Goal: Find contact information: Find contact information

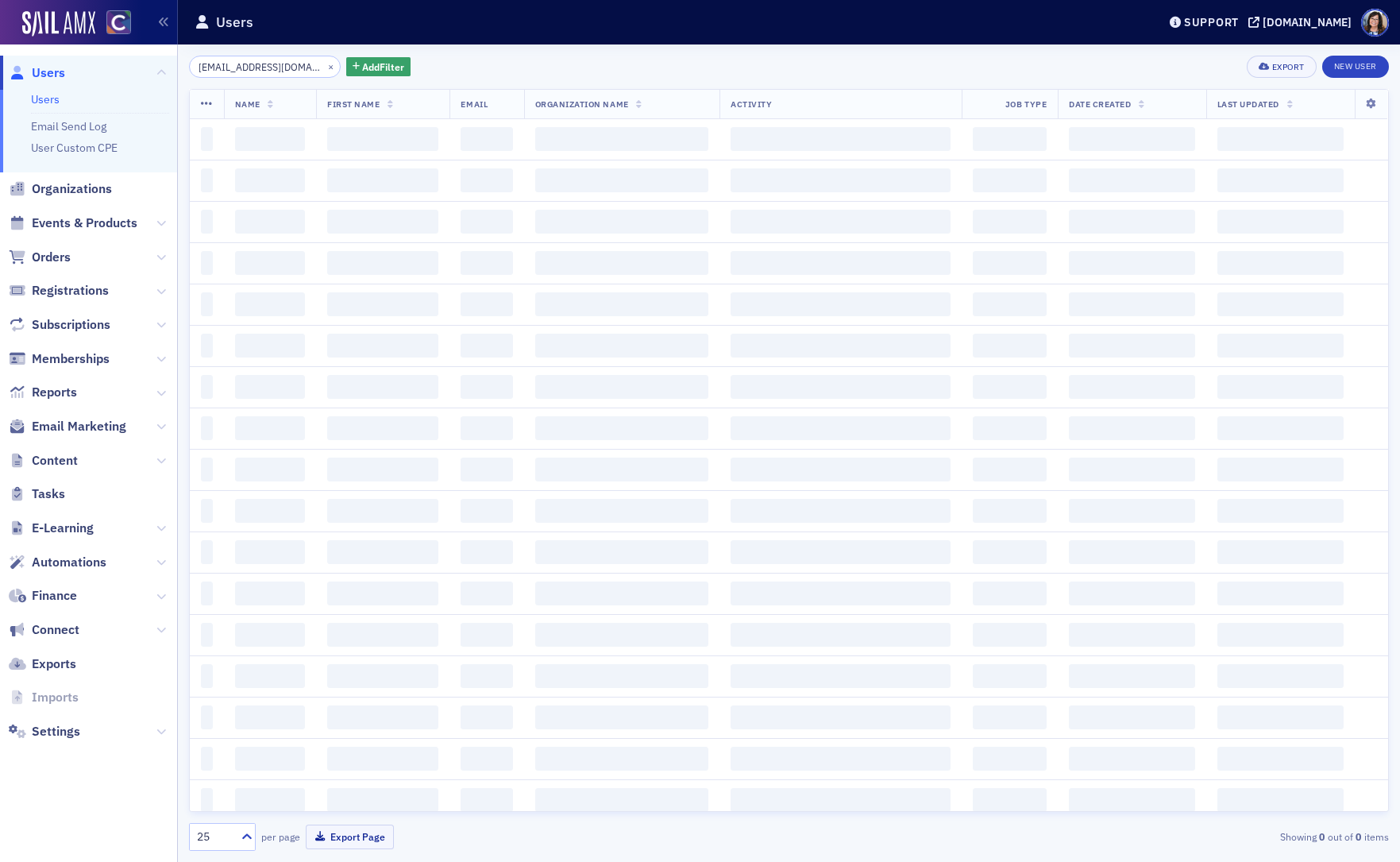
scroll to position [0, 14]
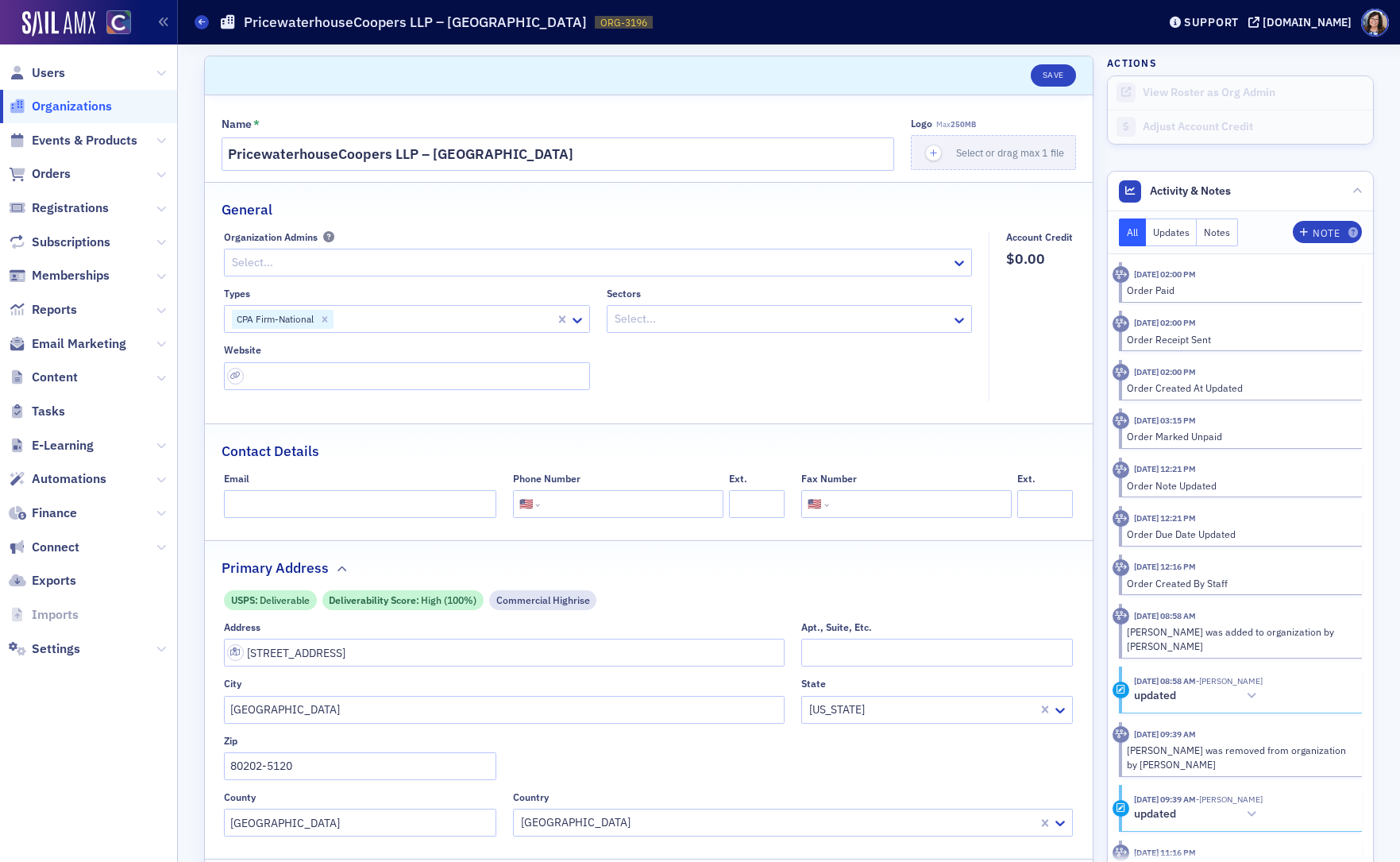
select select "US"
click at [57, 138] on span "Events & Products" at bounding box center [84, 141] width 106 height 18
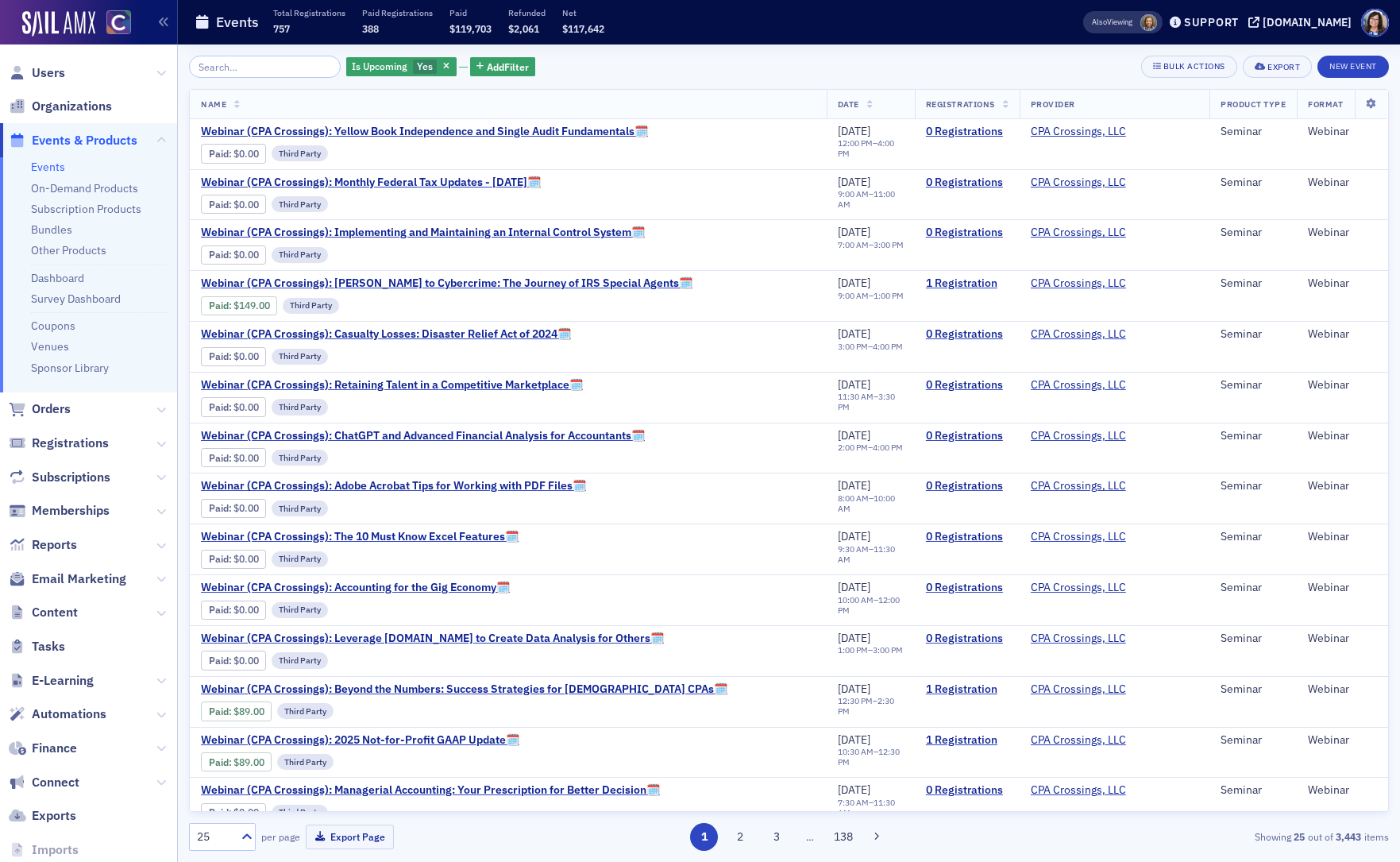
click at [248, 70] on input "search" at bounding box center [265, 66] width 152 height 22
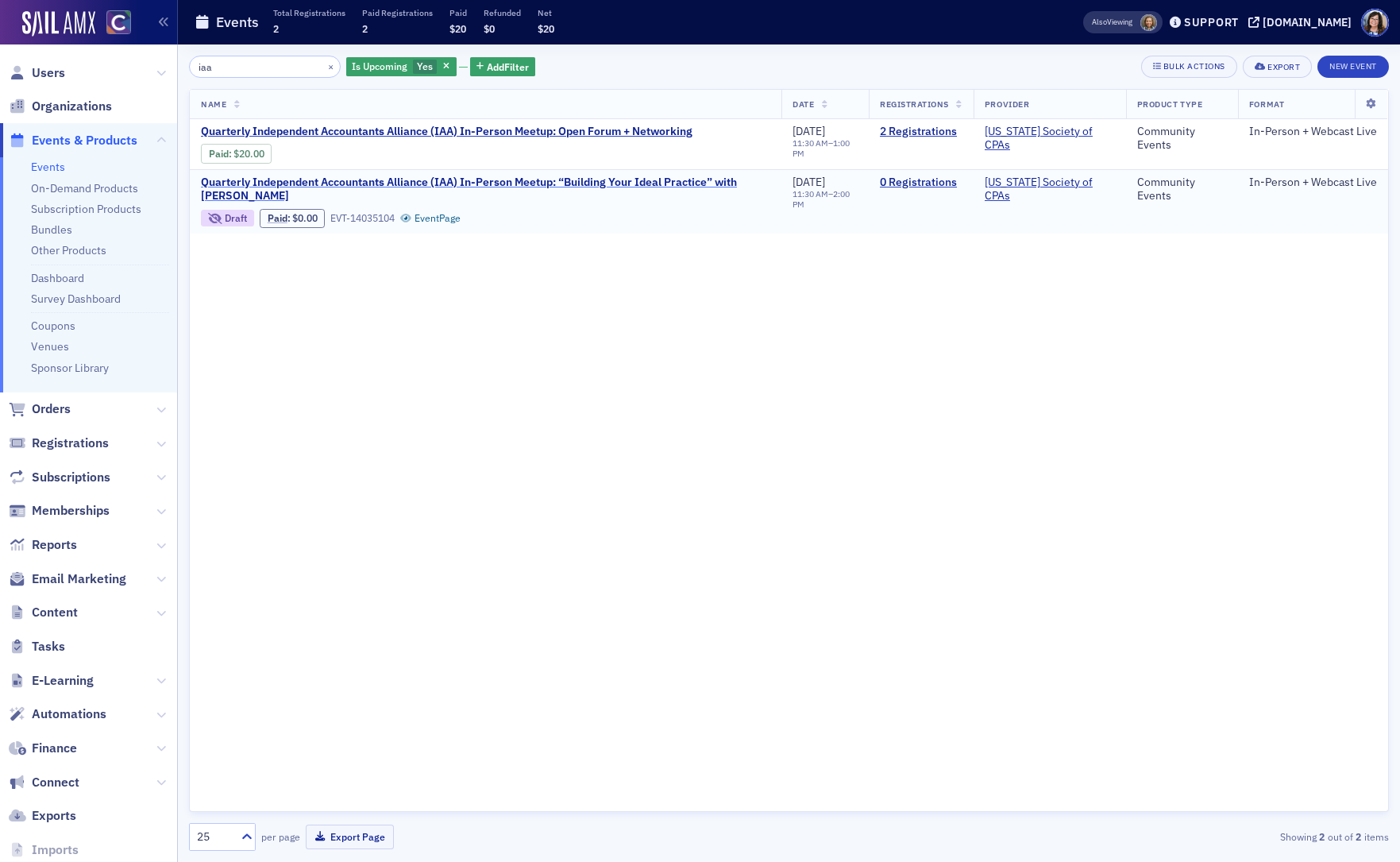
type input "iaa"
click at [403, 181] on span "Quarterly Independent Accountants Alliance (IAA) In-Person Meetup: “Building Yo…" at bounding box center [485, 189] width 569 height 28
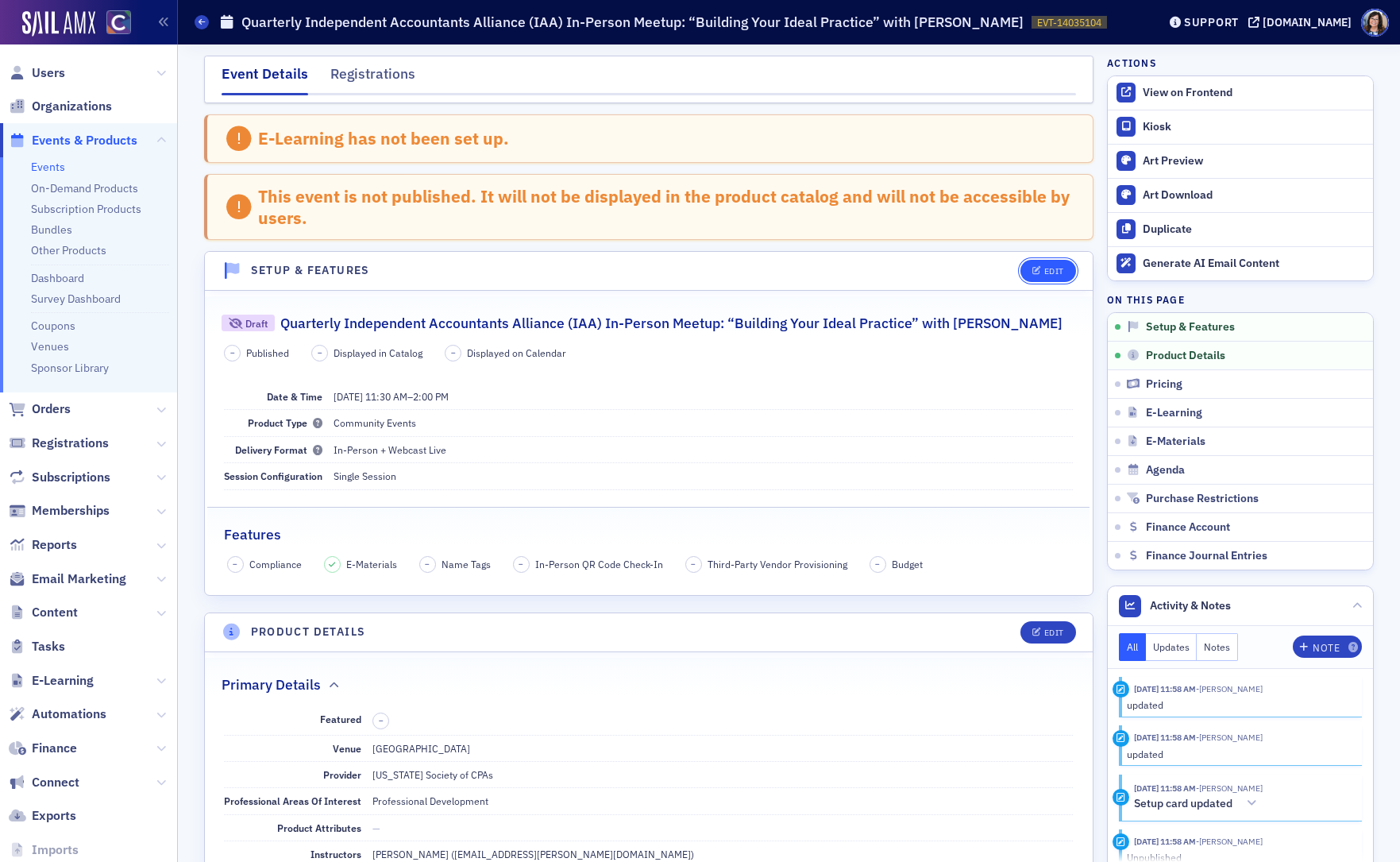
click at [1052, 268] on div "Edit" at bounding box center [1054, 271] width 19 height 9
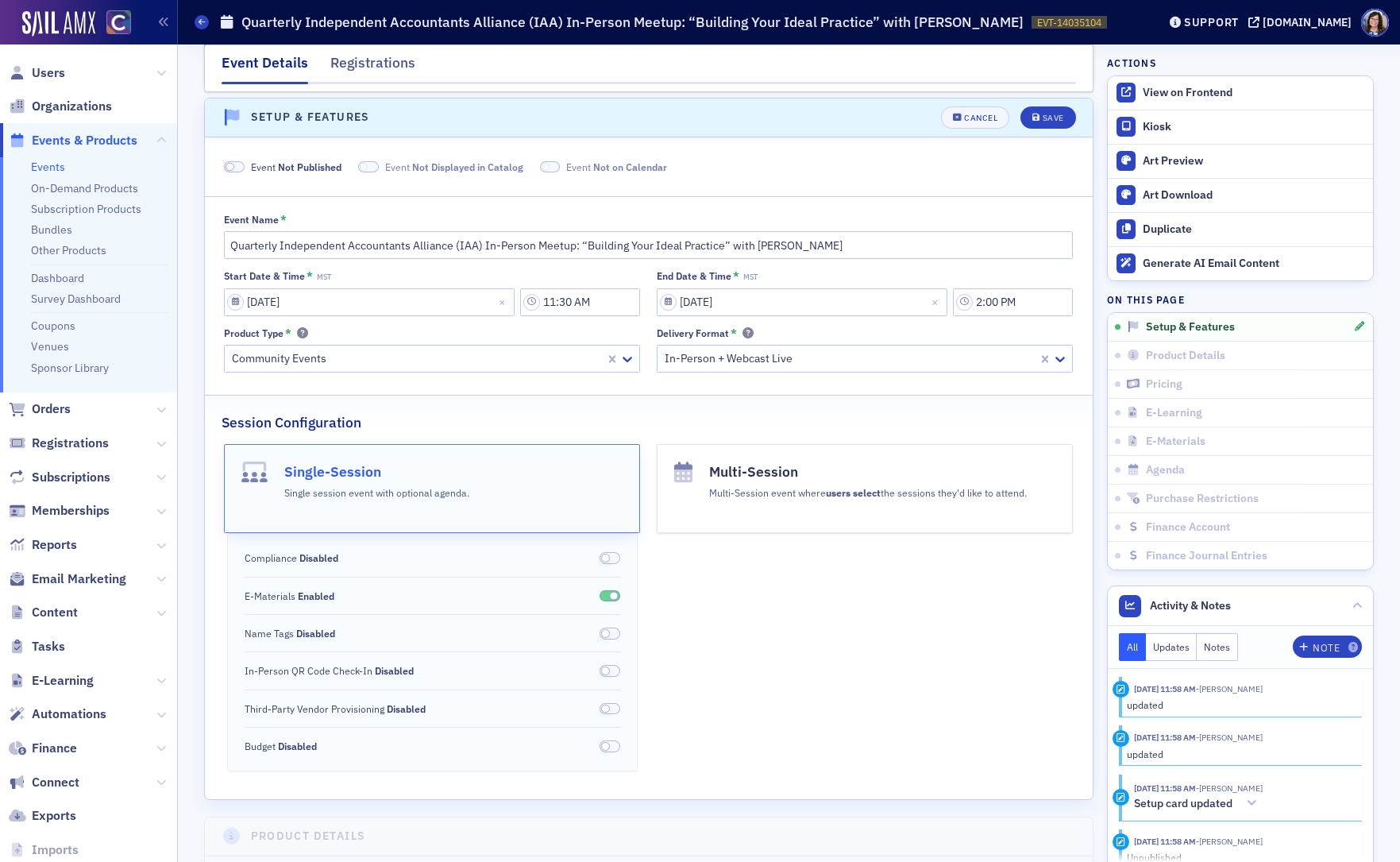
scroll to position [159, 0]
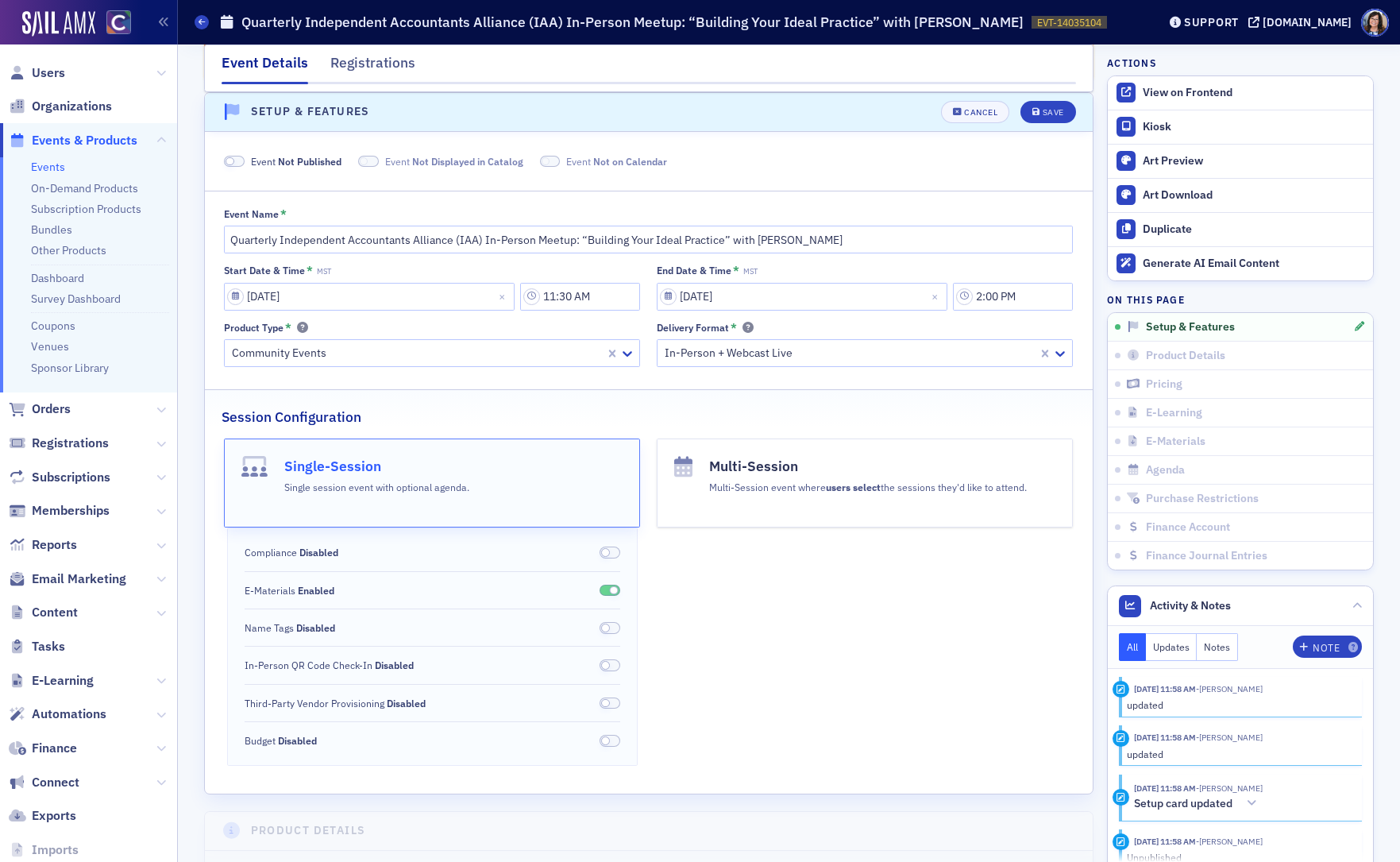
click at [236, 164] on span at bounding box center [234, 162] width 20 height 12
click at [1046, 114] on div "Save" at bounding box center [1053, 112] width 21 height 9
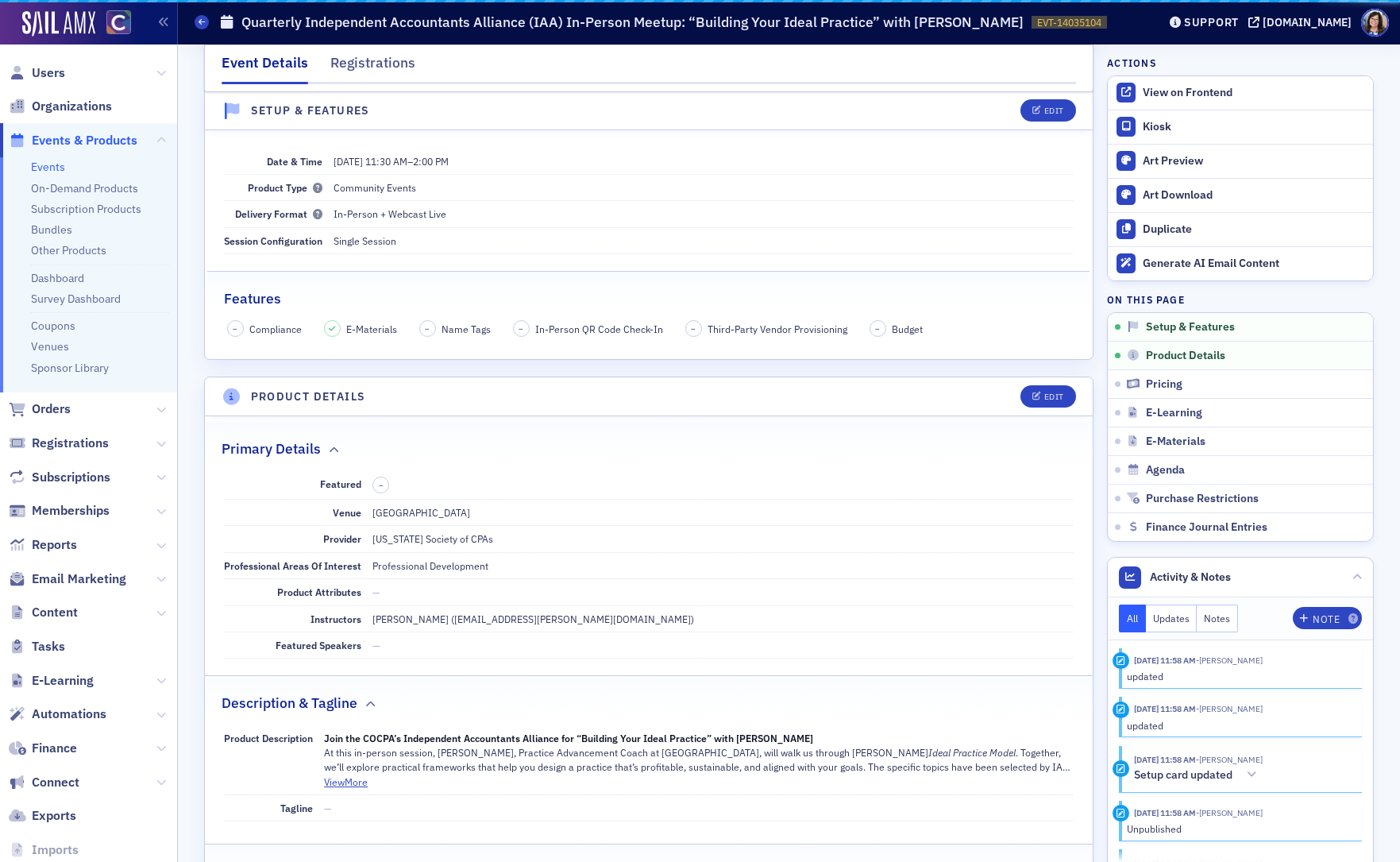
scroll to position [82, 0]
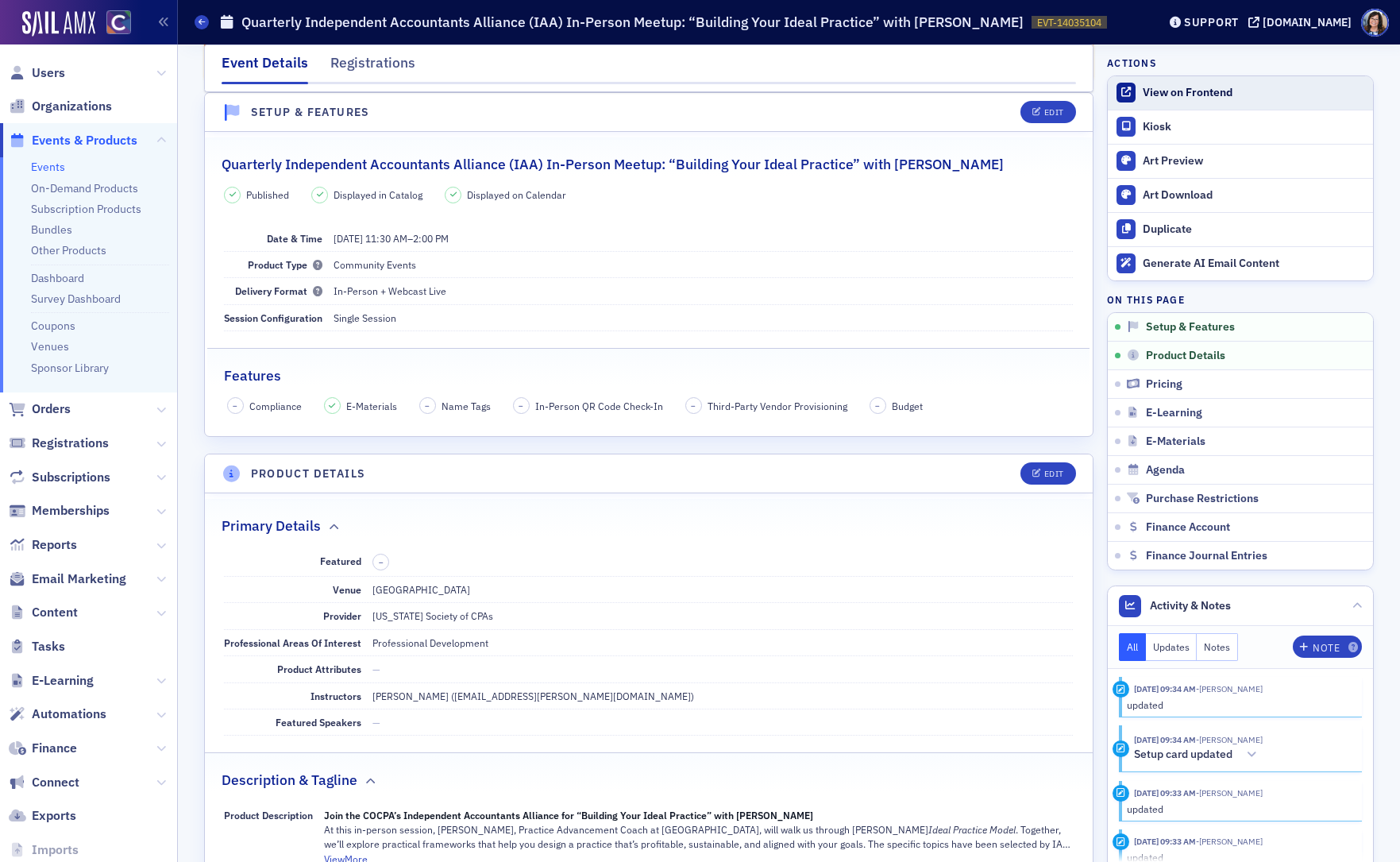
click at [1158, 93] on div "View on Frontend" at bounding box center [1254, 93] width 223 height 15
click at [56, 72] on span "Users" at bounding box center [48, 73] width 33 height 18
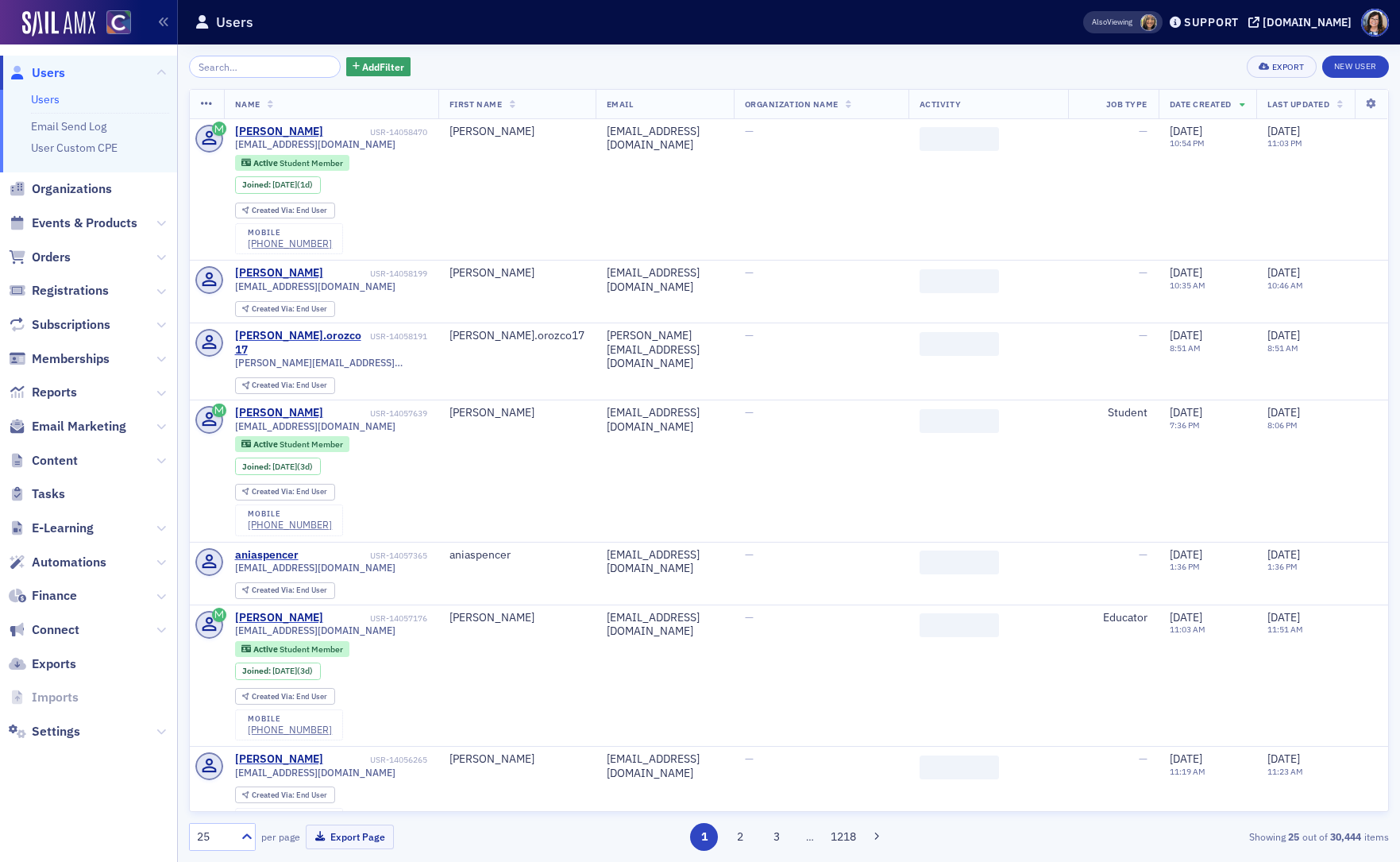
click at [231, 65] on input "search" at bounding box center [265, 66] width 152 height 22
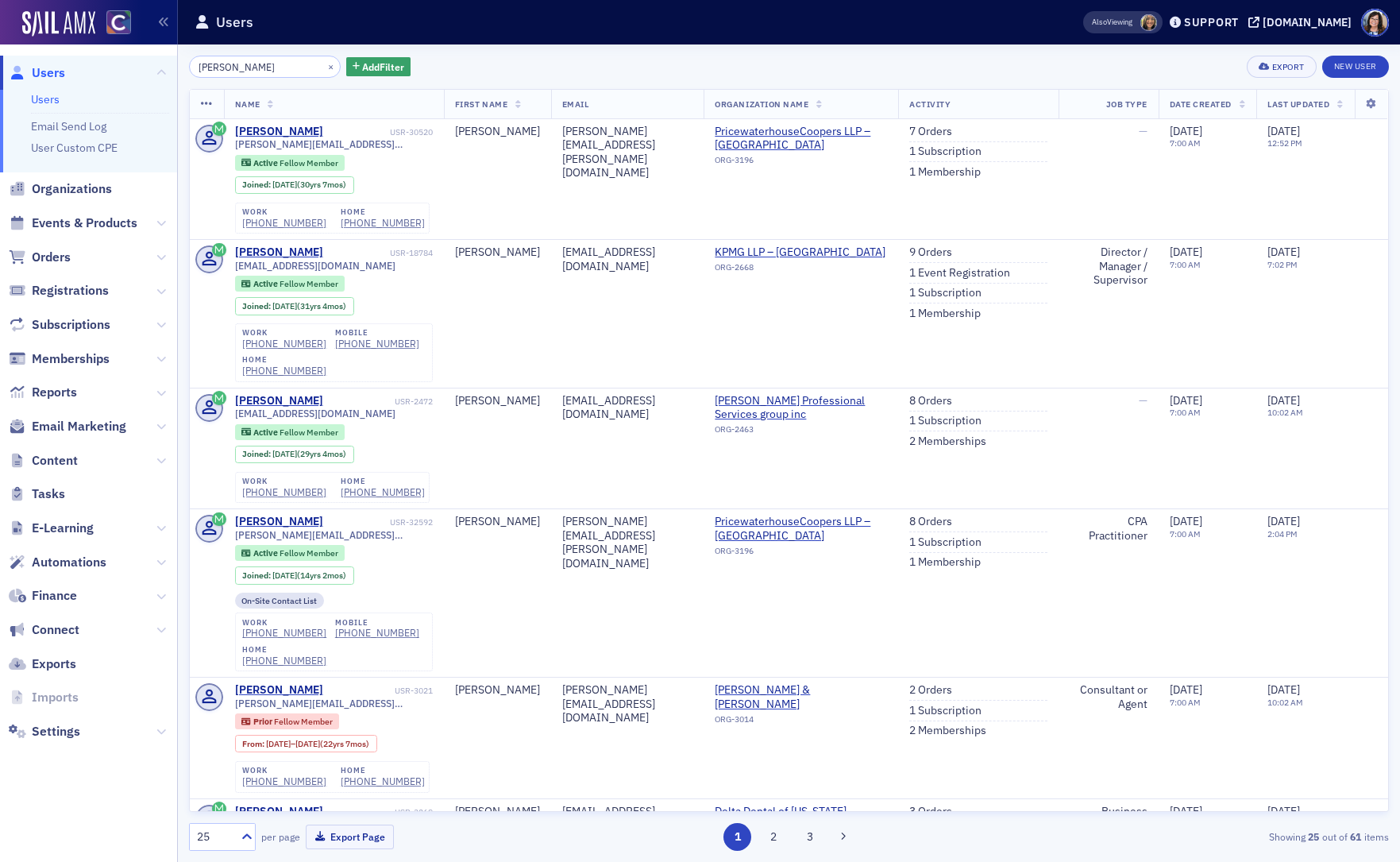
type input "Wendy McCray-Benoit"
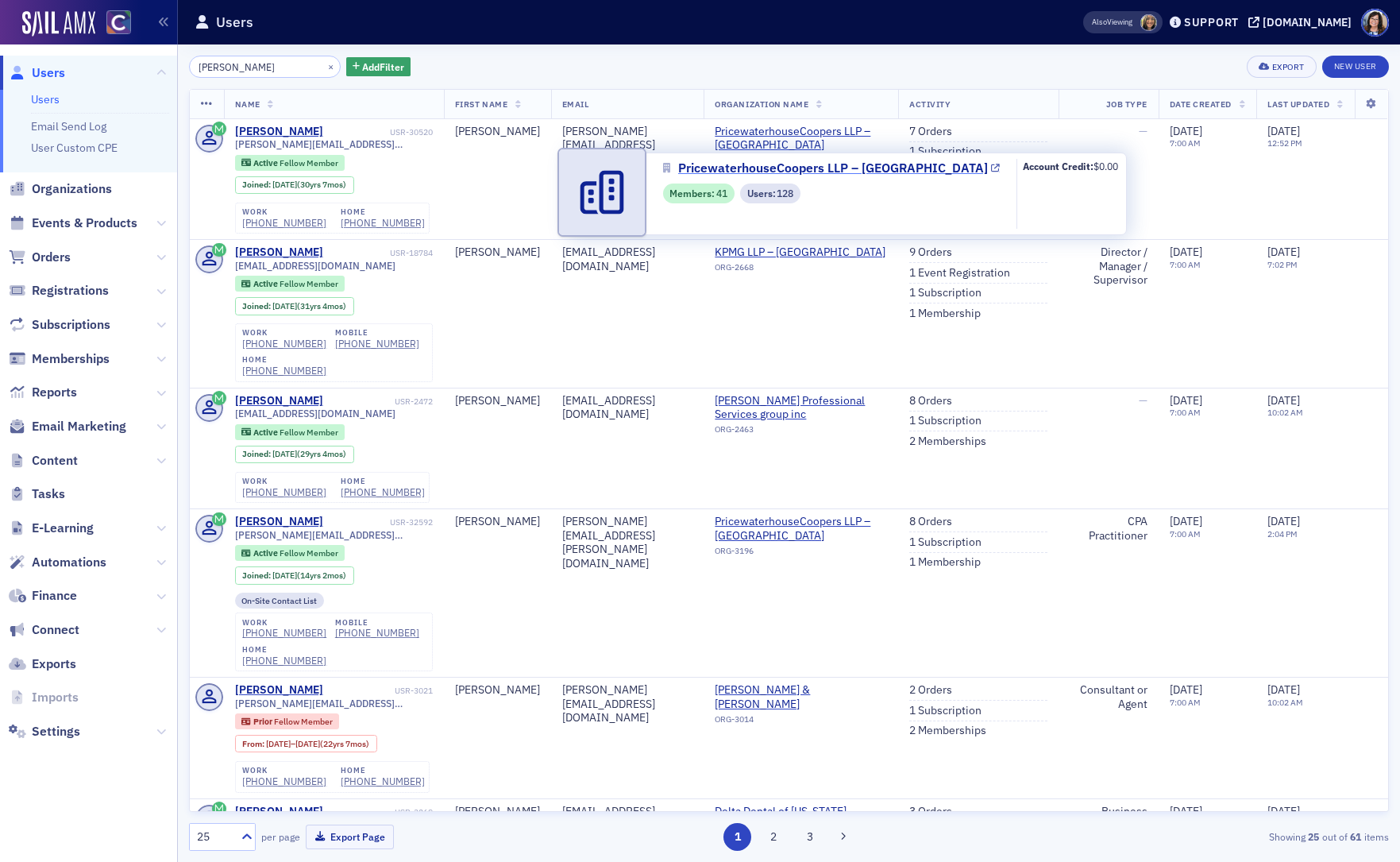
click at [991, 170] on icon at bounding box center [995, 168] width 9 height 9
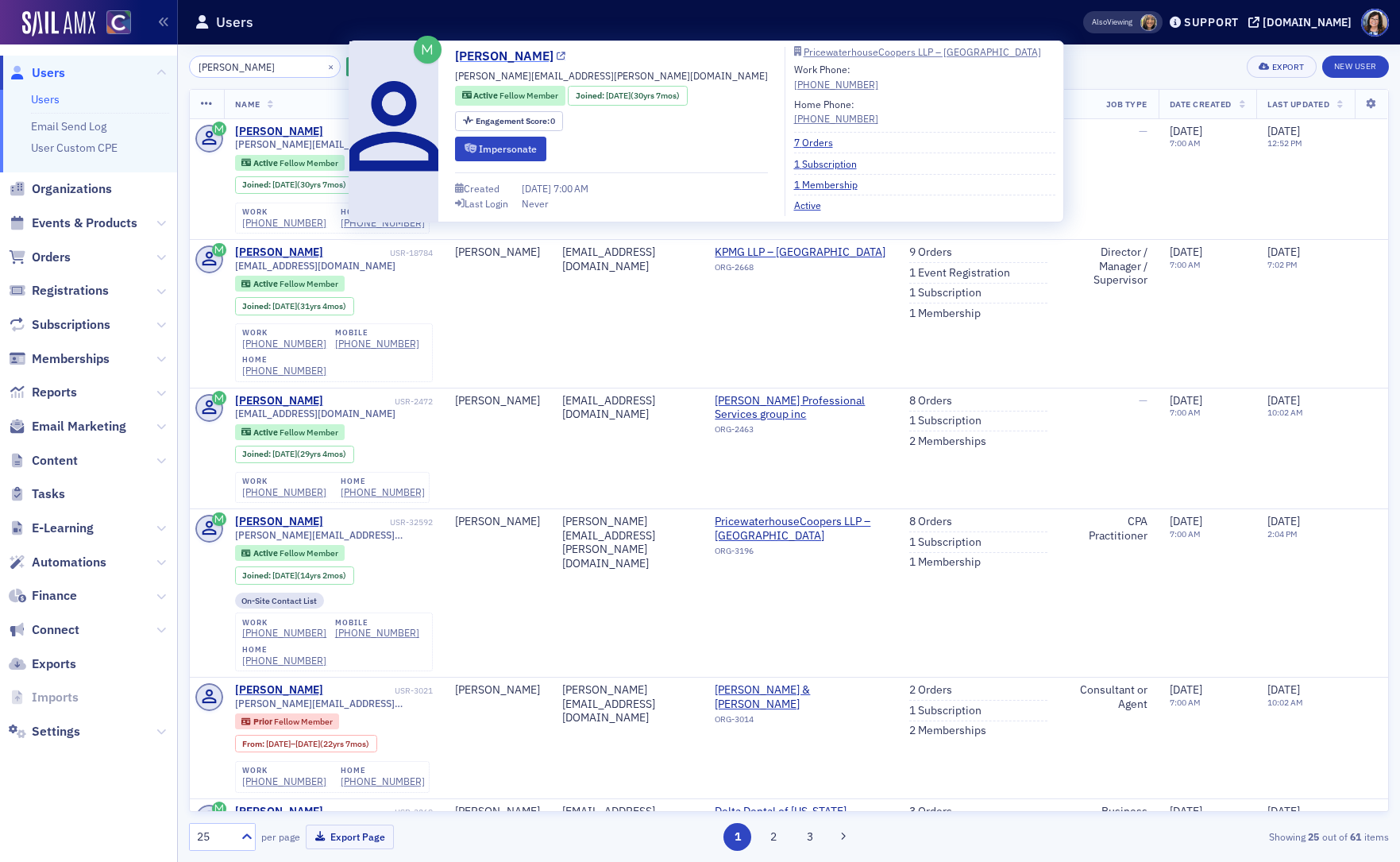
click at [565, 57] on icon at bounding box center [560, 57] width 9 height 9
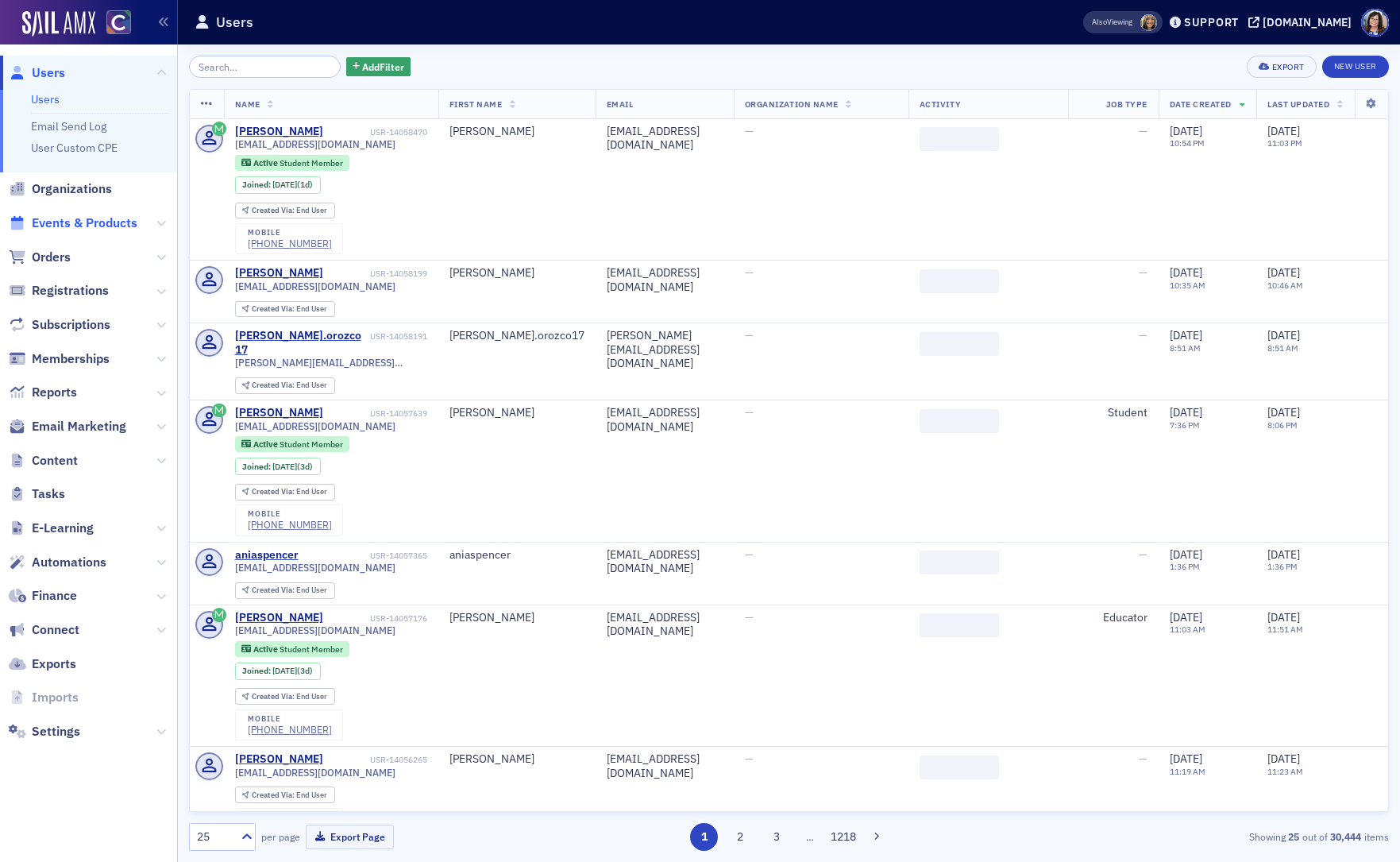
click at [58, 223] on span "Events & Products" at bounding box center [84, 223] width 106 height 18
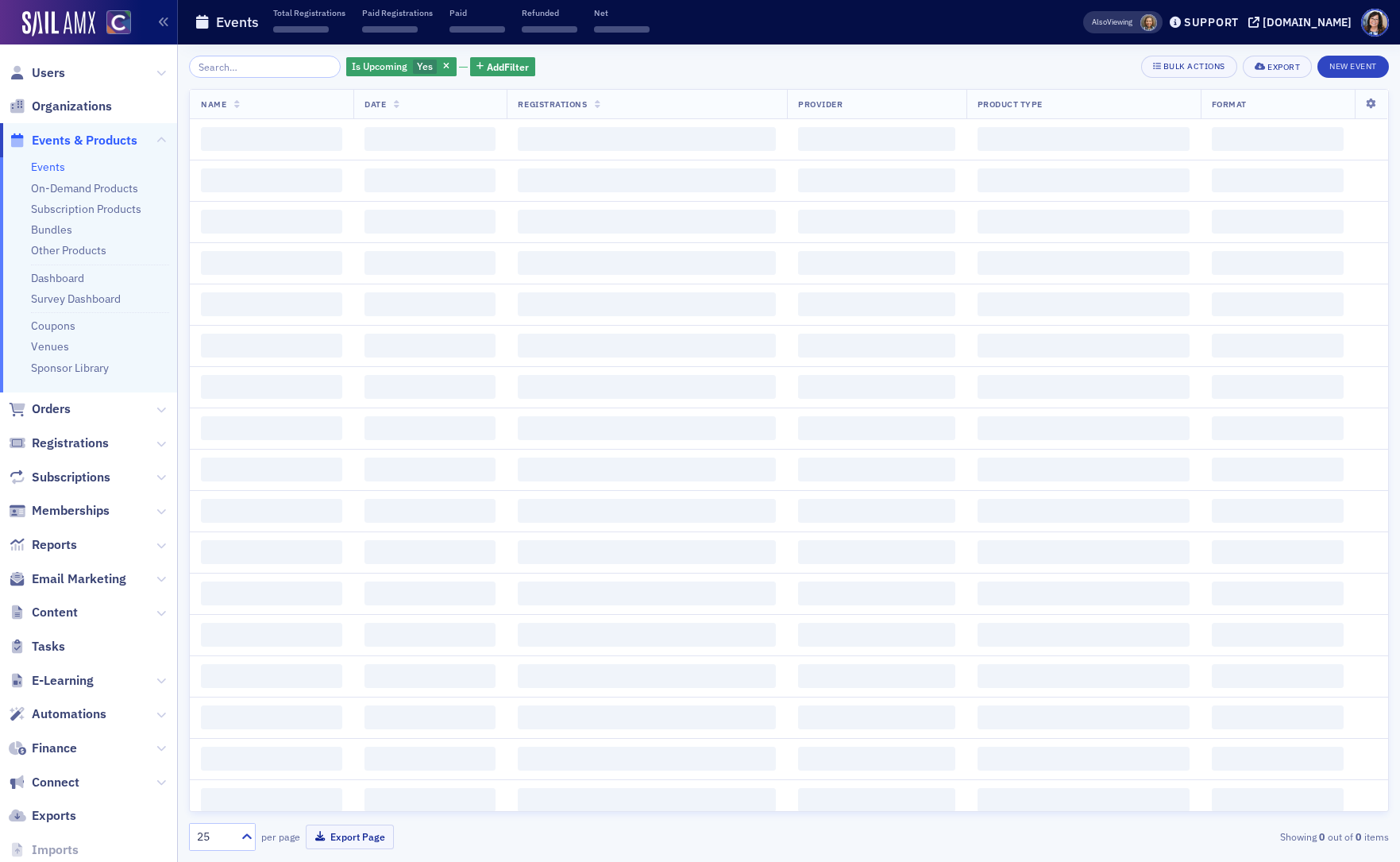
click at [261, 70] on input "search" at bounding box center [265, 66] width 152 height 22
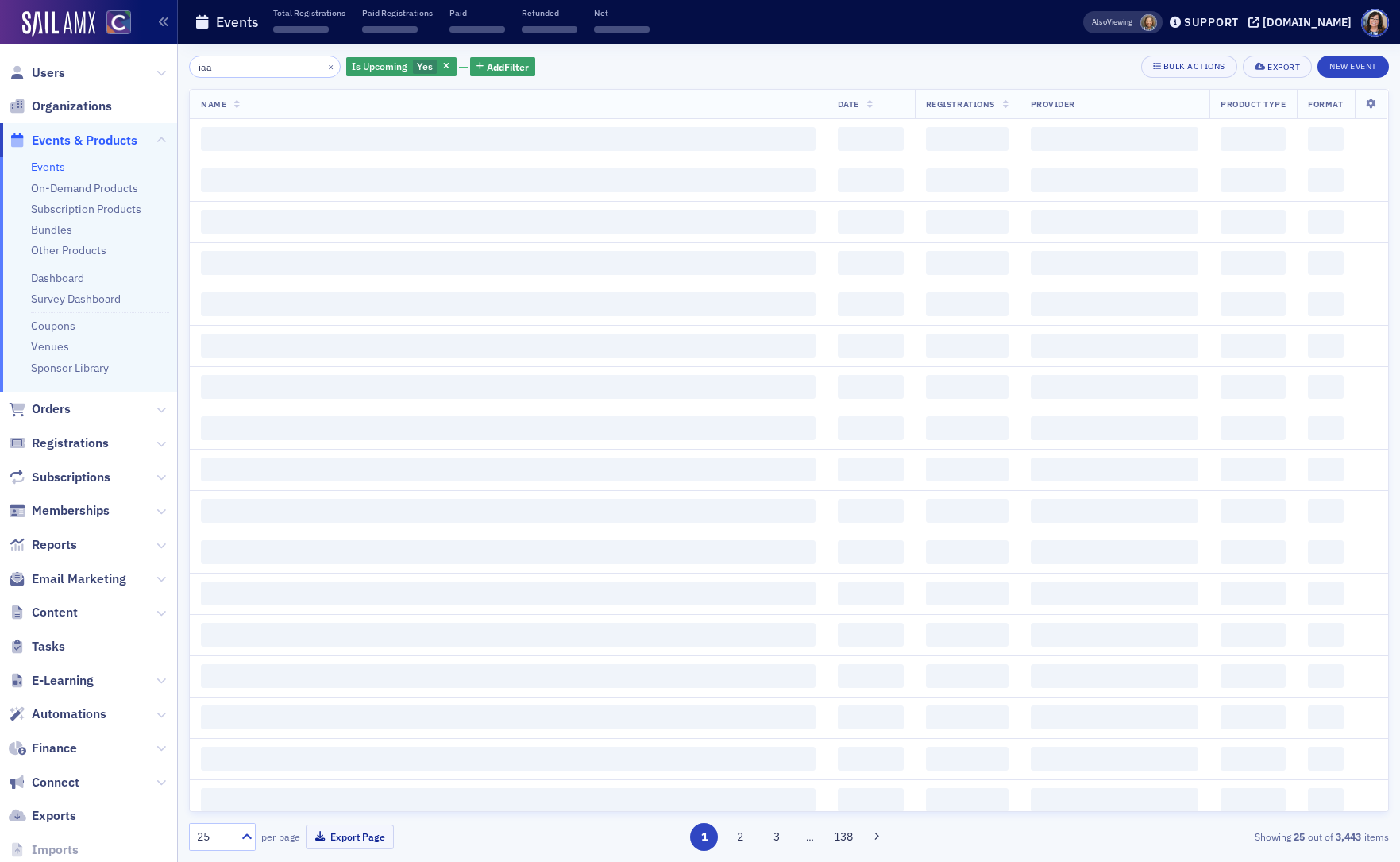
type input "iaa"
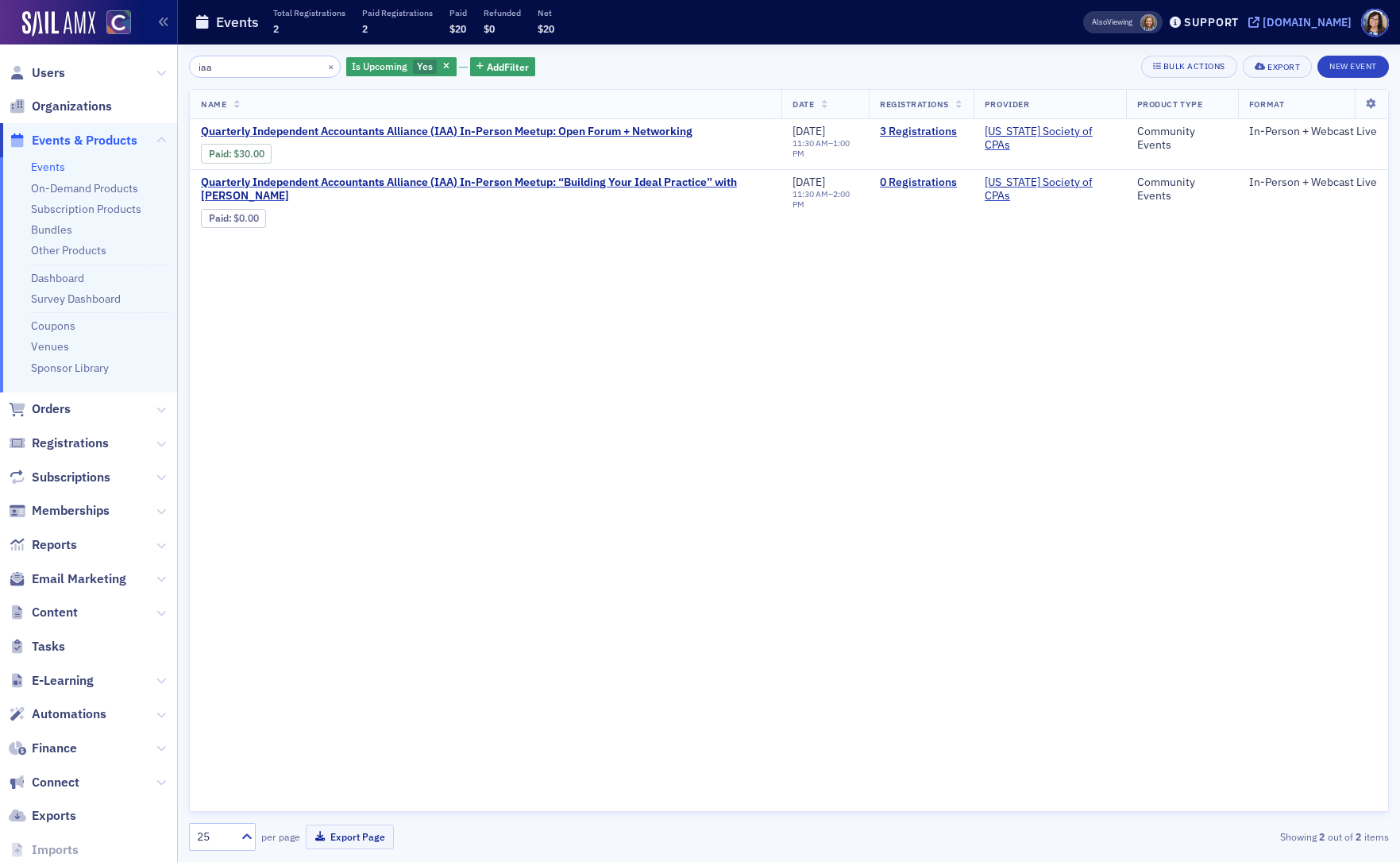
click at [1260, 21] on icon at bounding box center [1254, 23] width 11 height 11
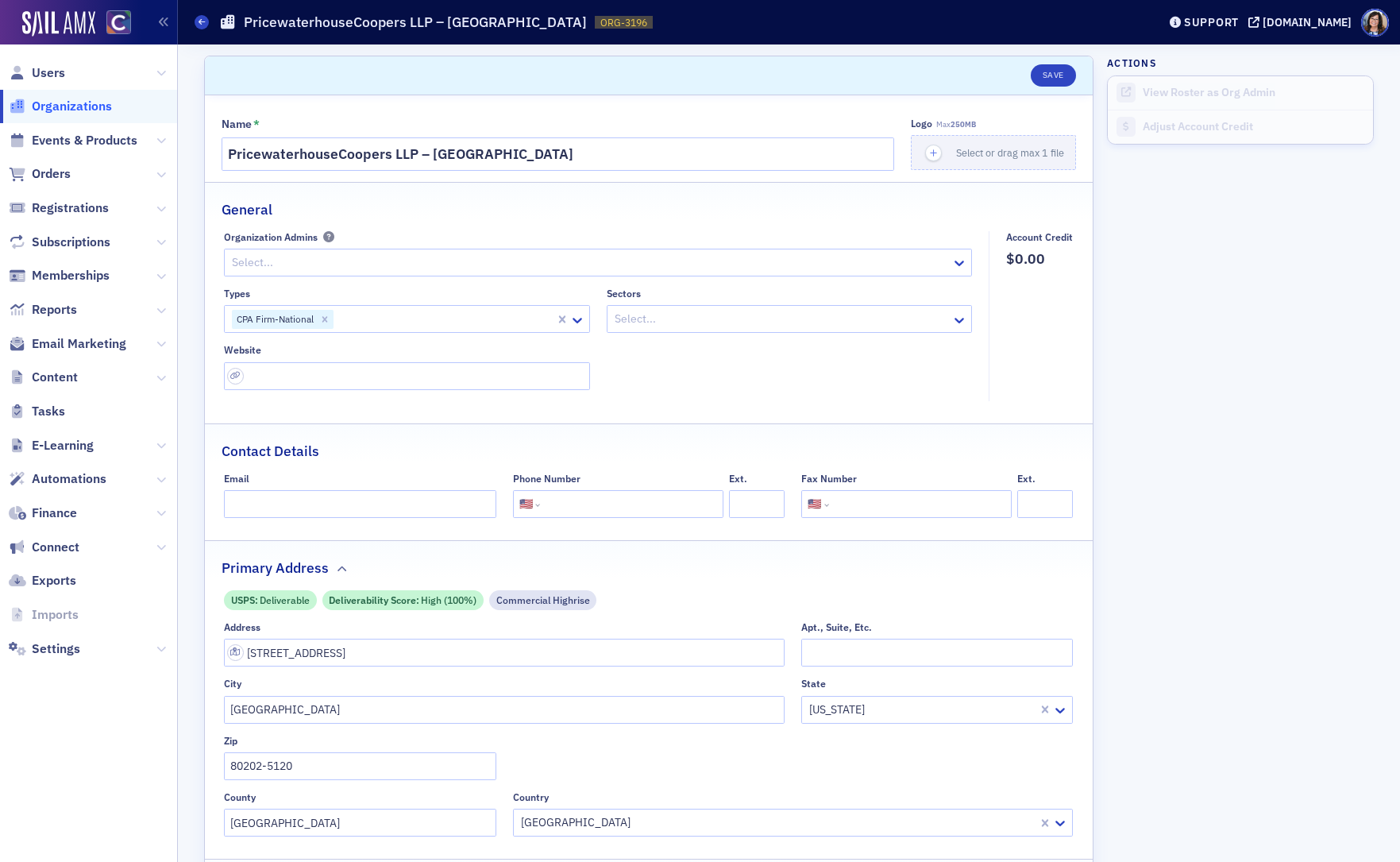
select select "US"
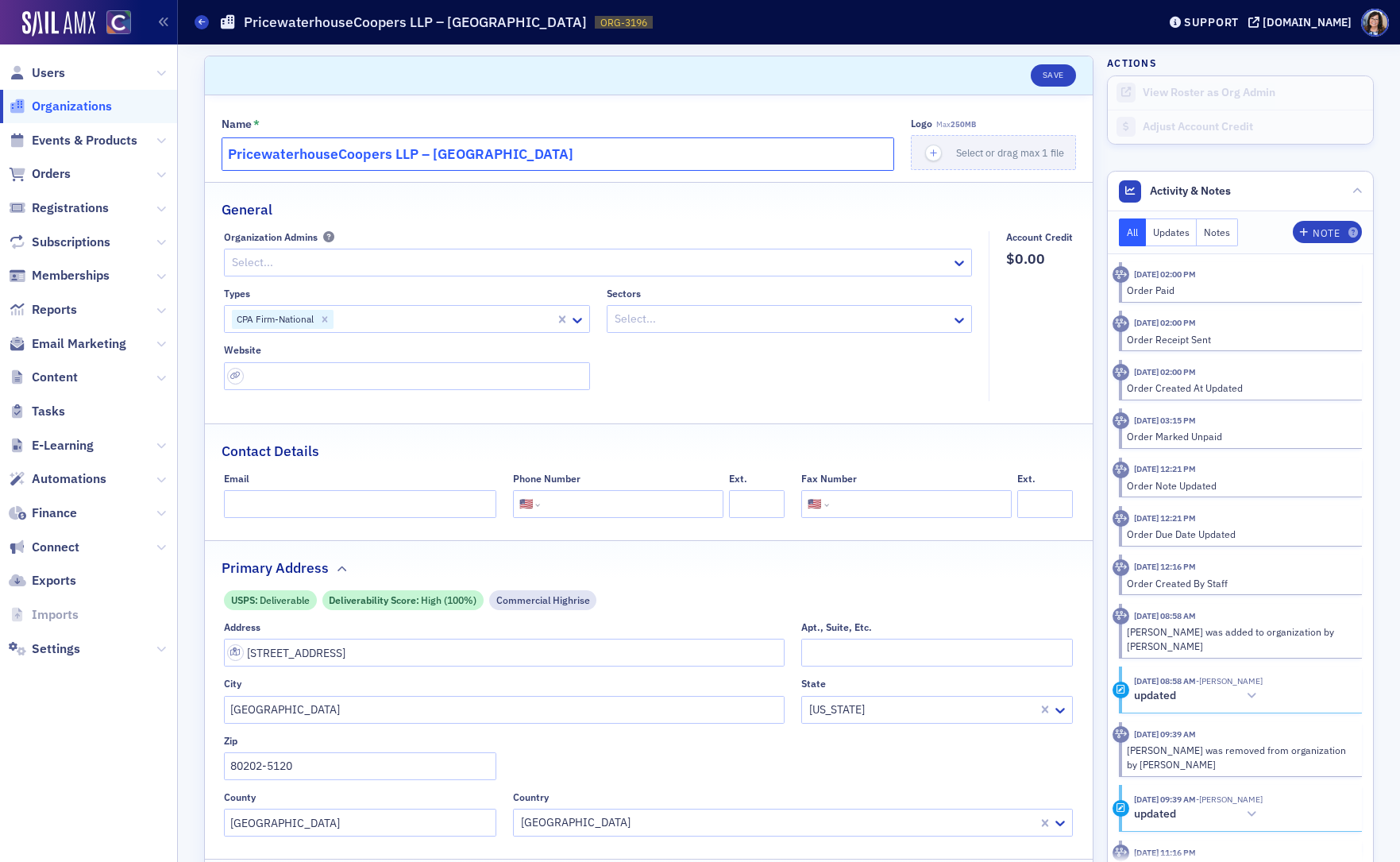
drag, startPoint x: 489, startPoint y: 157, endPoint x: 166, endPoint y: 159, distance: 323.0
click at [166, 159] on div "Users Organizations Events & Products Orders Registrations Subscriptions Member…" at bounding box center [700, 431] width 1400 height 862
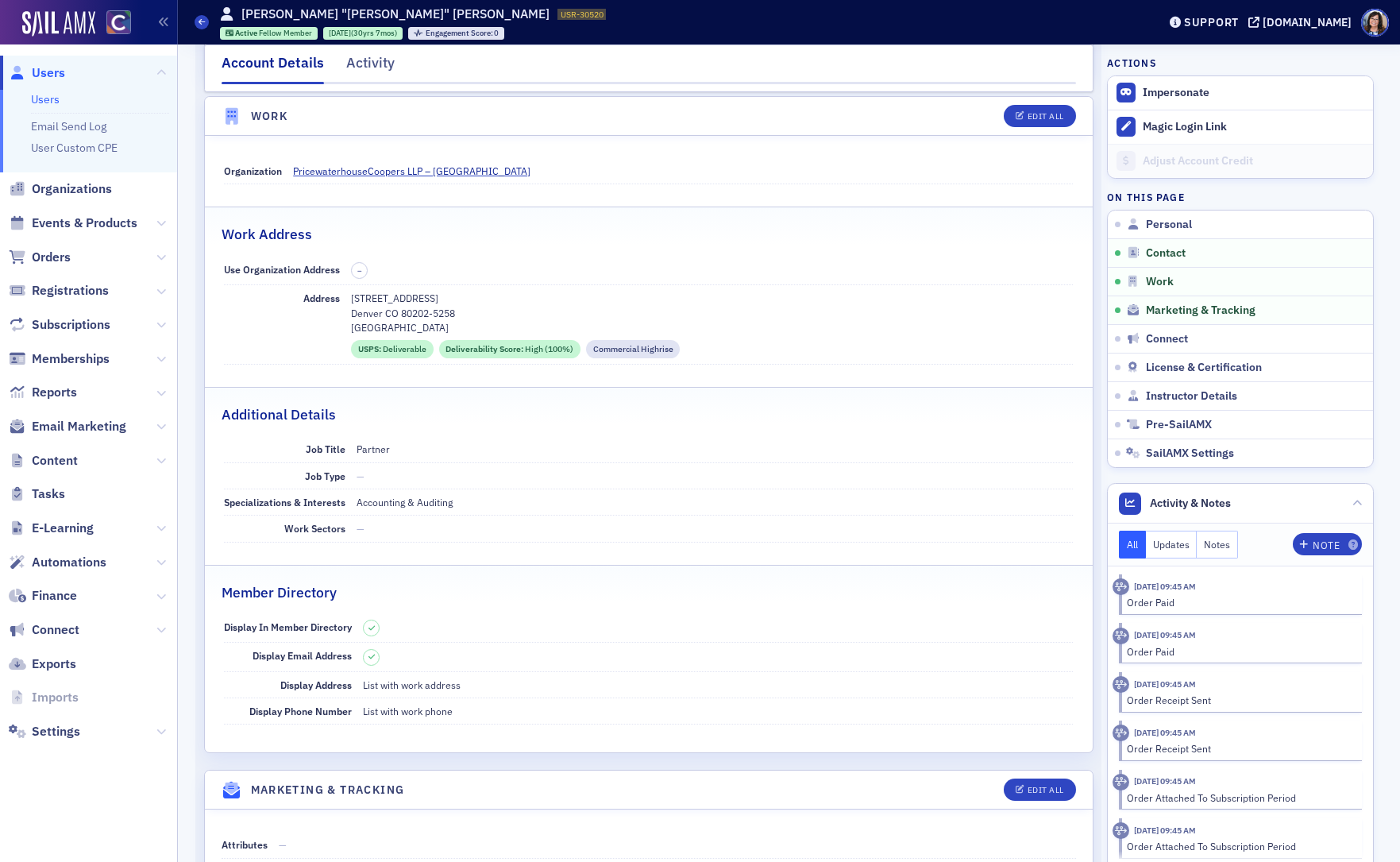
scroll to position [960, 0]
drag, startPoint x: 353, startPoint y: 300, endPoint x: 461, endPoint y: 302, distance: 108.0
click at [461, 302] on p "[STREET_ADDRESS]" at bounding box center [711, 297] width 722 height 15
copy p "[STREET_ADDRESS]"
drag, startPoint x: 351, startPoint y: 315, endPoint x: 466, endPoint y: 317, distance: 115.0
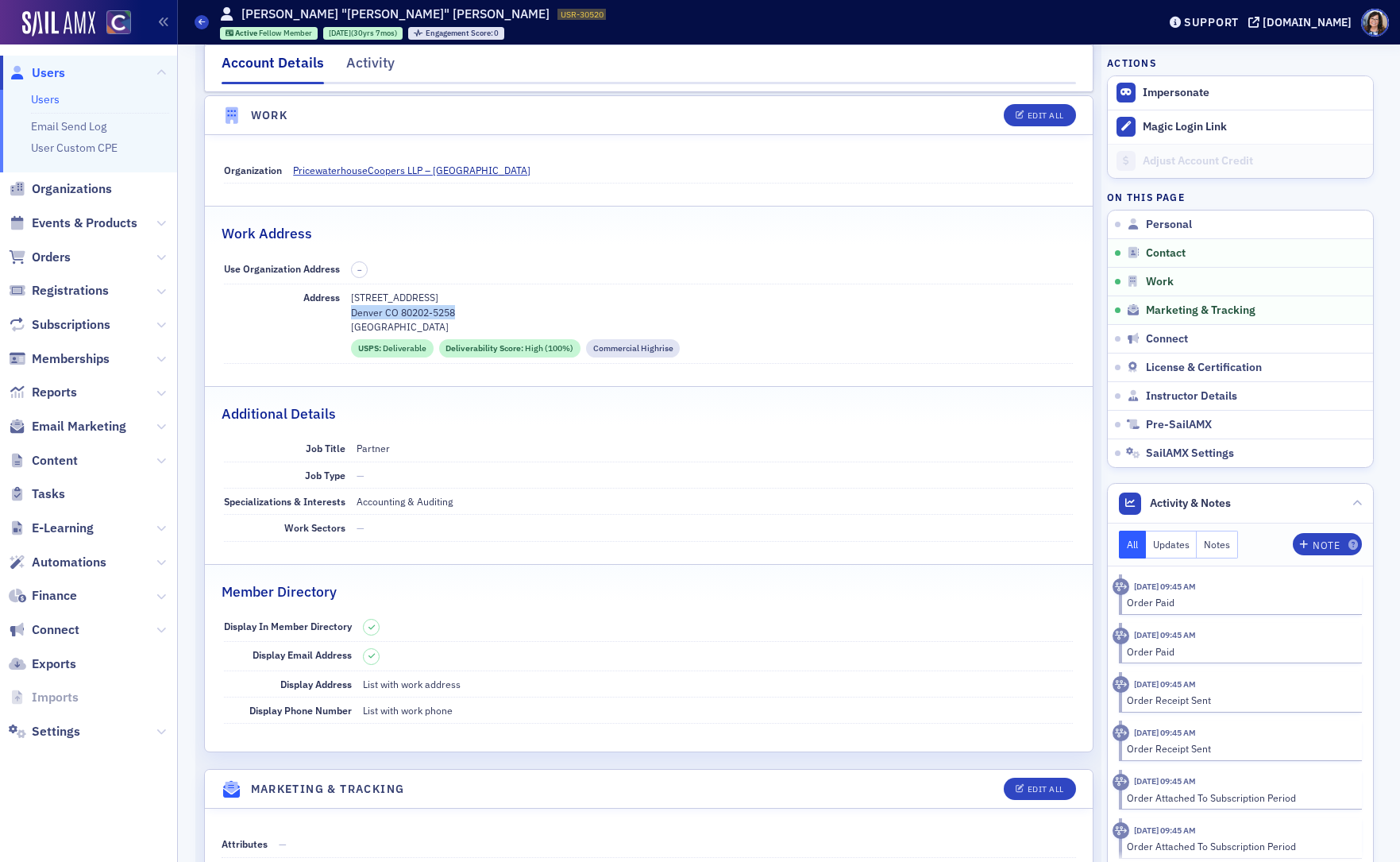
click at [466, 317] on p "Denver CO 80202-5258" at bounding box center [711, 312] width 722 height 15
copy p "Denver CO 80202-5258"
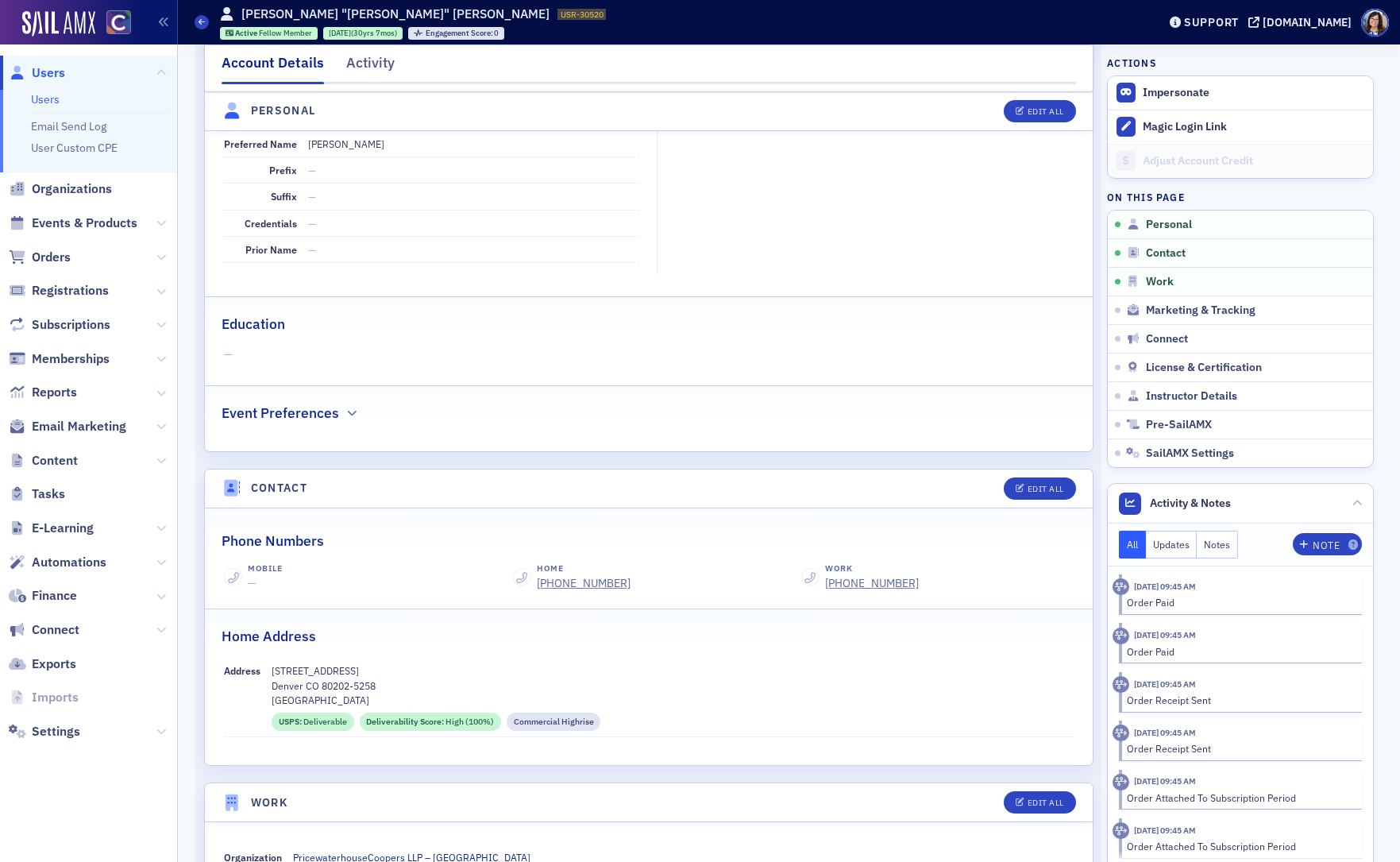
scroll to position [0, 0]
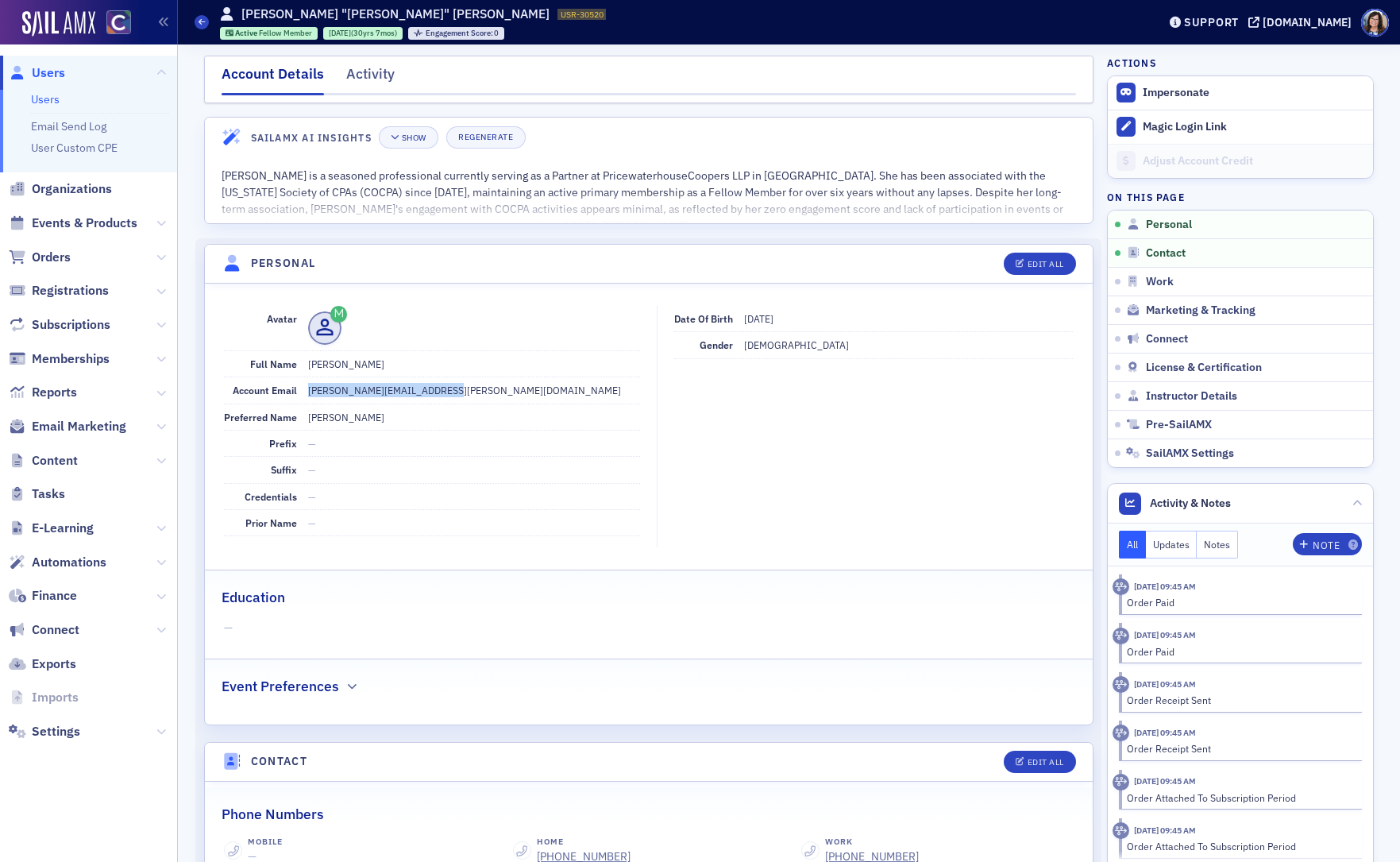
drag, startPoint x: 419, startPoint y: 395, endPoint x: 309, endPoint y: 396, distance: 110.0
click at [309, 396] on dd "[PERSON_NAME][EMAIL_ADDRESS][PERSON_NAME][DOMAIN_NAME]" at bounding box center [473, 389] width 332 height 25
copy dd "[PERSON_NAME][EMAIL_ADDRESS][PERSON_NAME][DOMAIN_NAME]"
